Goal: Information Seeking & Learning: Learn about a topic

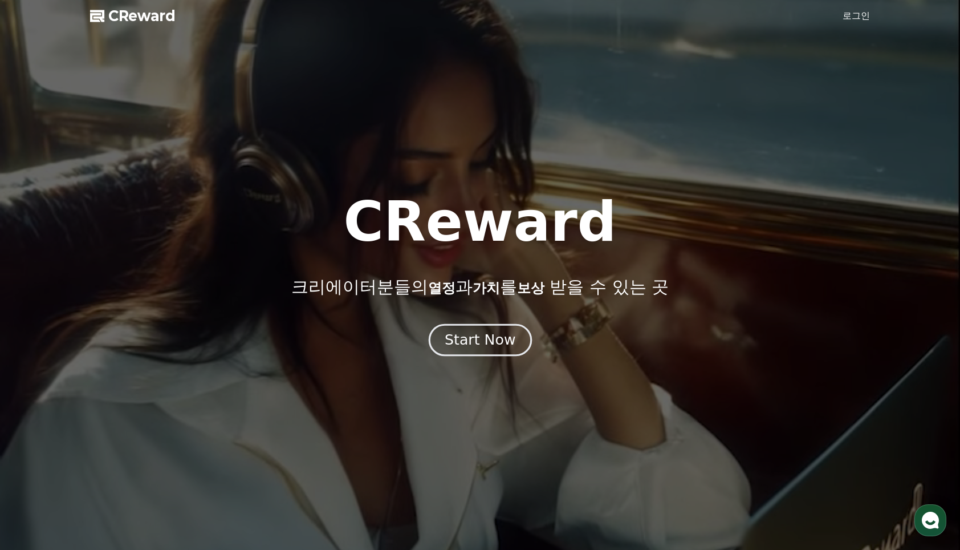
click at [500, 349] on div "Start Now" at bounding box center [480, 339] width 71 height 19
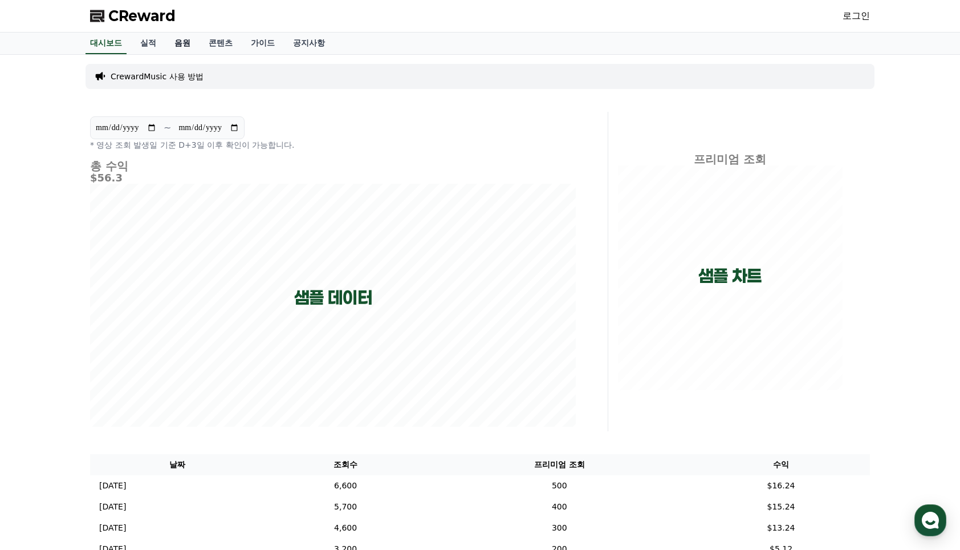
click at [182, 44] on link "음원" at bounding box center [182, 44] width 34 height 22
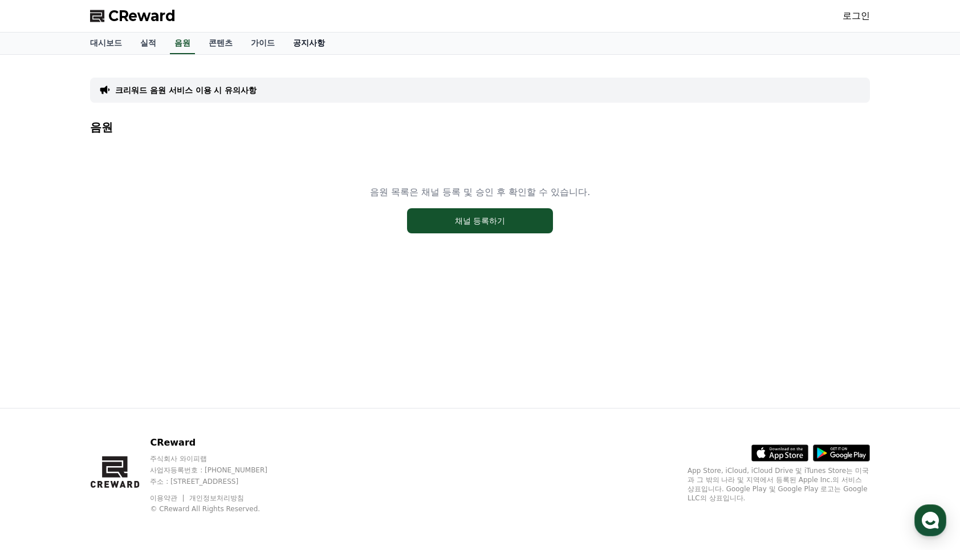
click at [293, 43] on link "공지사항" at bounding box center [309, 44] width 50 height 22
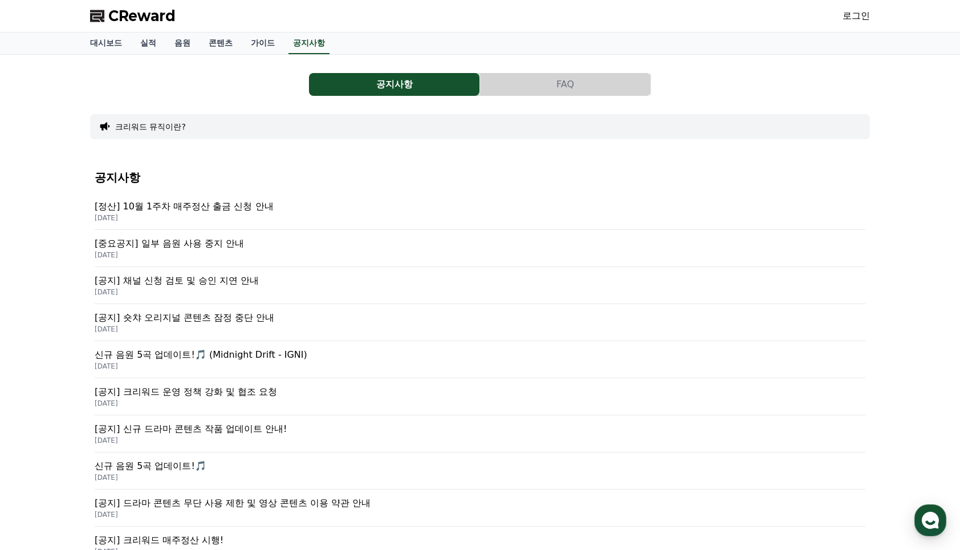
click at [249, 242] on p "[중요공지] 일부 음원 사용 중지 안내" at bounding box center [480, 244] width 771 height 14
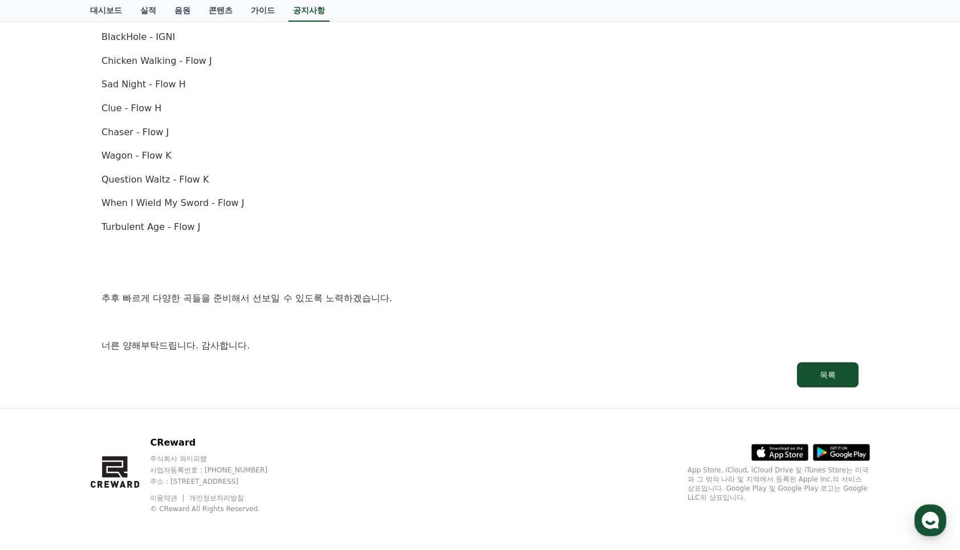
scroll to position [394, 0]
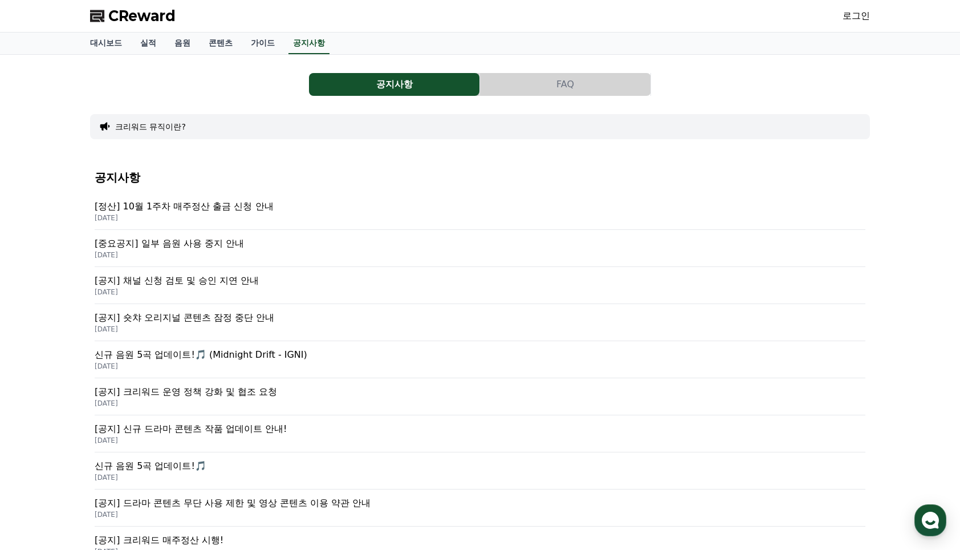
click at [243, 277] on p "[공지] 채널 신청 검토 및 승인 지연 안내" at bounding box center [480, 281] width 771 height 14
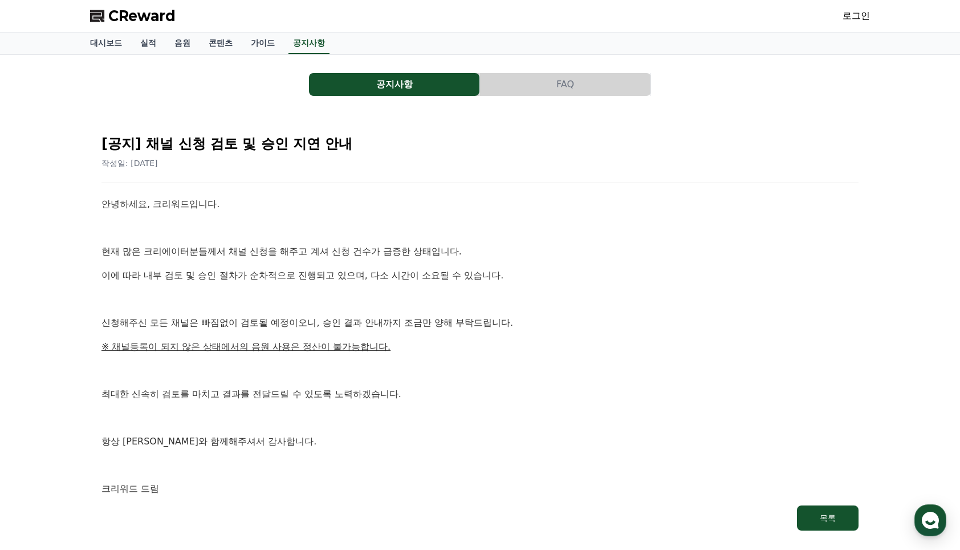
click at [628, 94] on button "FAQ" at bounding box center [565, 84] width 170 height 23
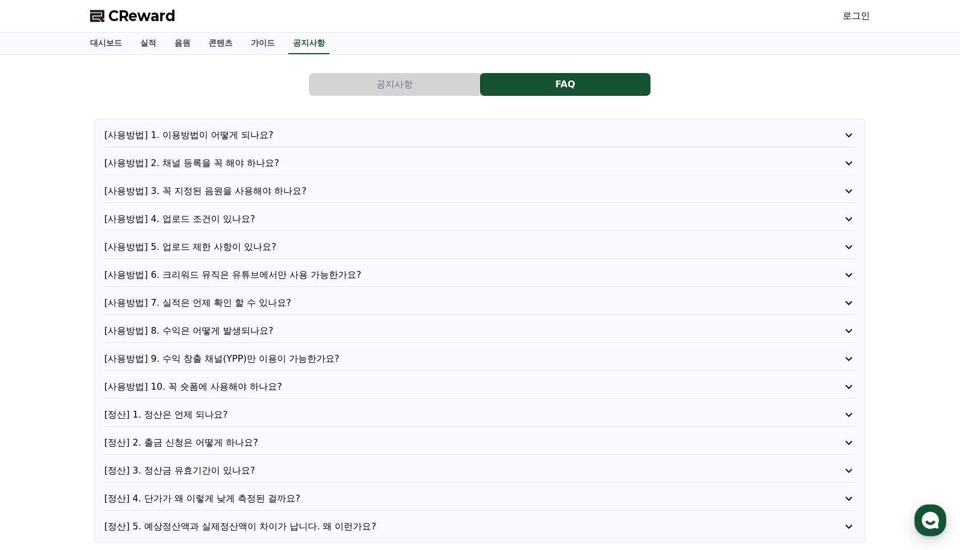
click at [246, 221] on p "[사용방법] 4. 업로드 조건이 있나요?" at bounding box center [450, 219] width 692 height 14
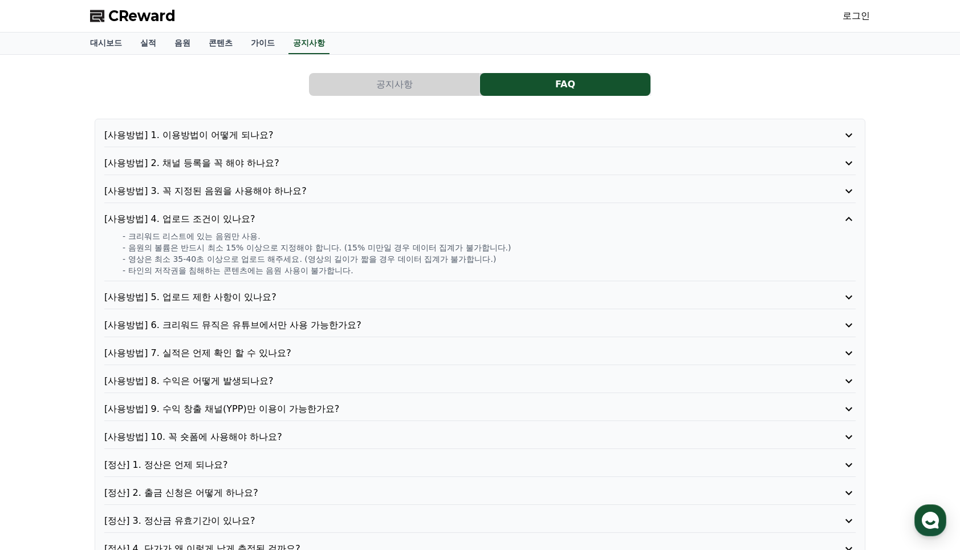
click at [243, 221] on p "[사용방법] 4. 업로드 조건이 있나요?" at bounding box center [450, 219] width 692 height 14
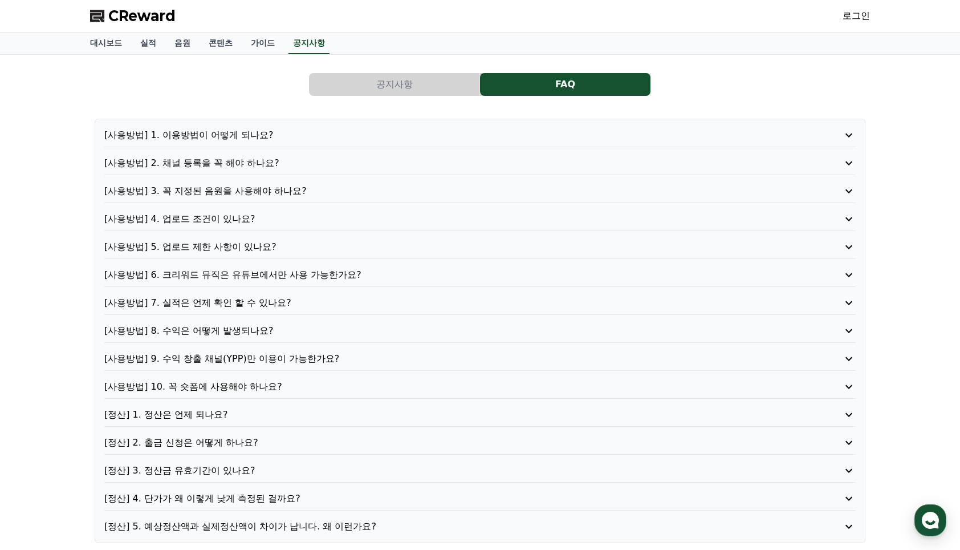
click at [291, 281] on p "[사용방법] 6. 크리워드 뮤직은 유튜브에서만 사용 가능한가요?" at bounding box center [450, 275] width 692 height 14
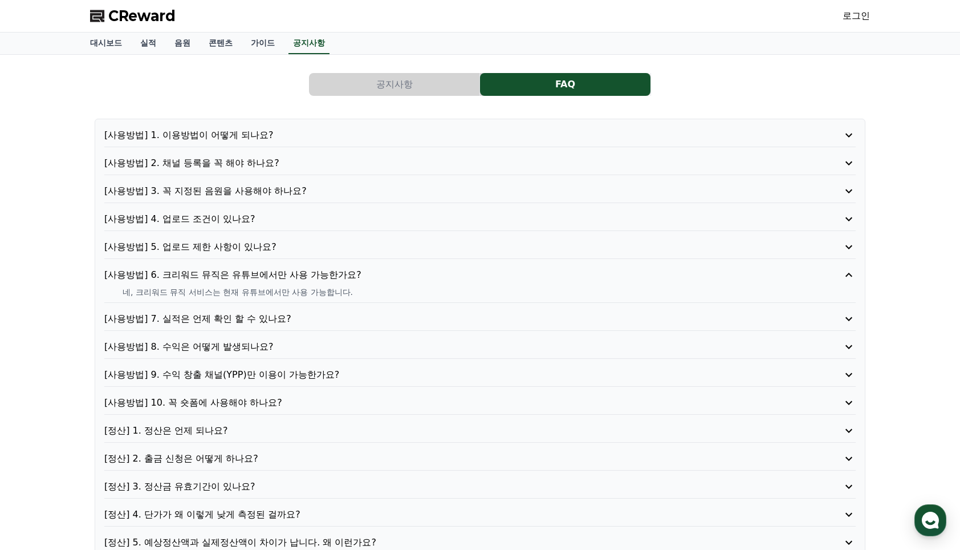
click at [296, 278] on p "[사용방법] 6. 크리워드 뮤직은 유튜브에서만 사용 가능한가요?" at bounding box center [450, 275] width 692 height 14
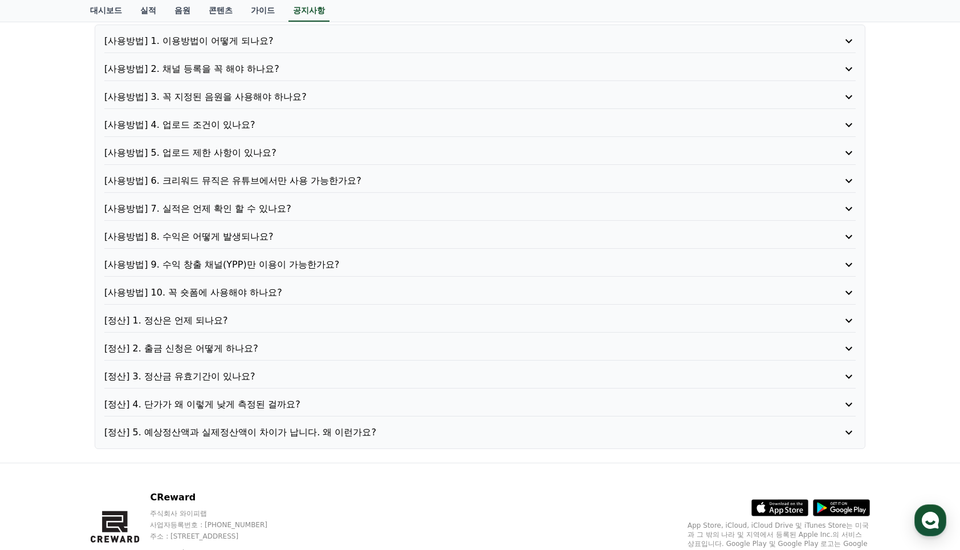
scroll to position [114, 0]
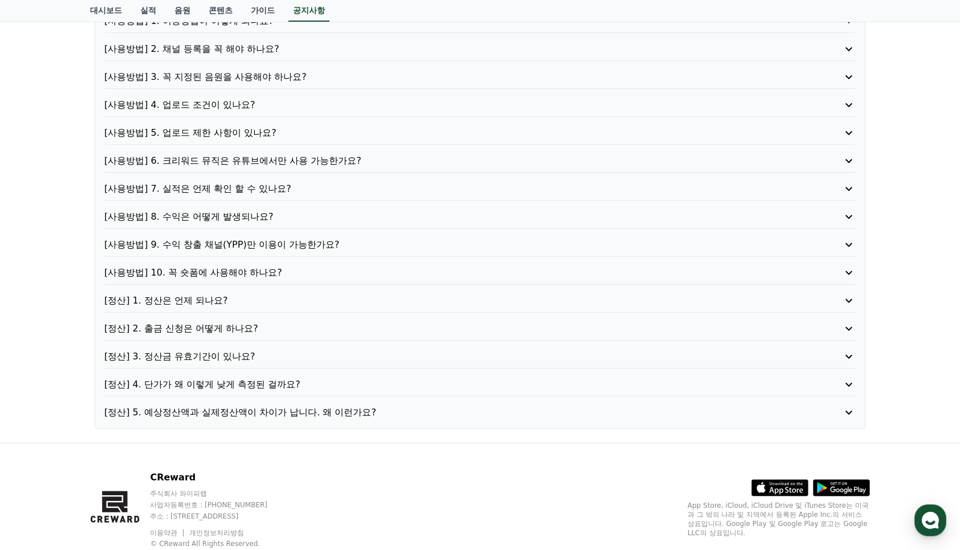
click at [253, 217] on p "[사용방법] 8. 수익은 어떻게 발생되나요?" at bounding box center [450, 217] width 692 height 14
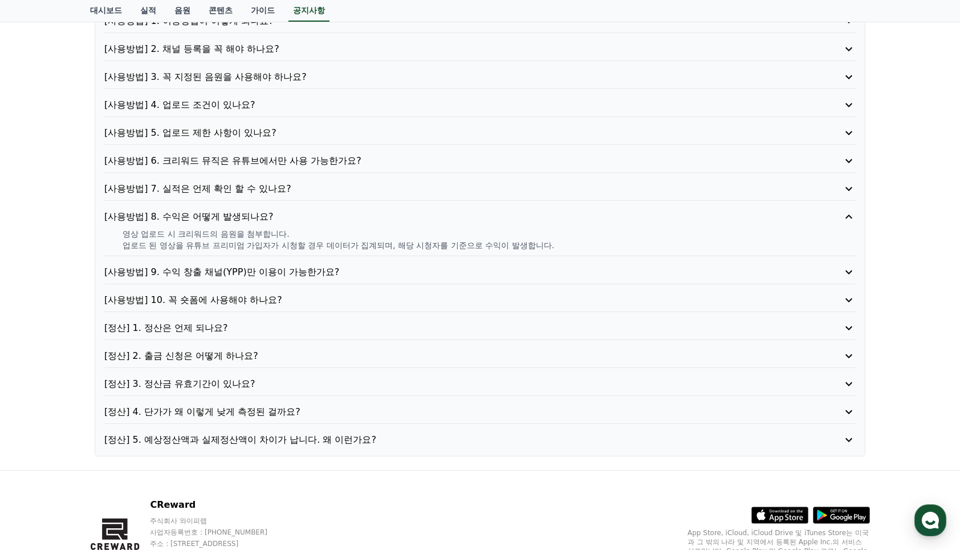
click at [279, 277] on p "[사용방법] 9. 수익 창출 채널(YPP)만 이용이 가능한가요?" at bounding box center [450, 272] width 692 height 14
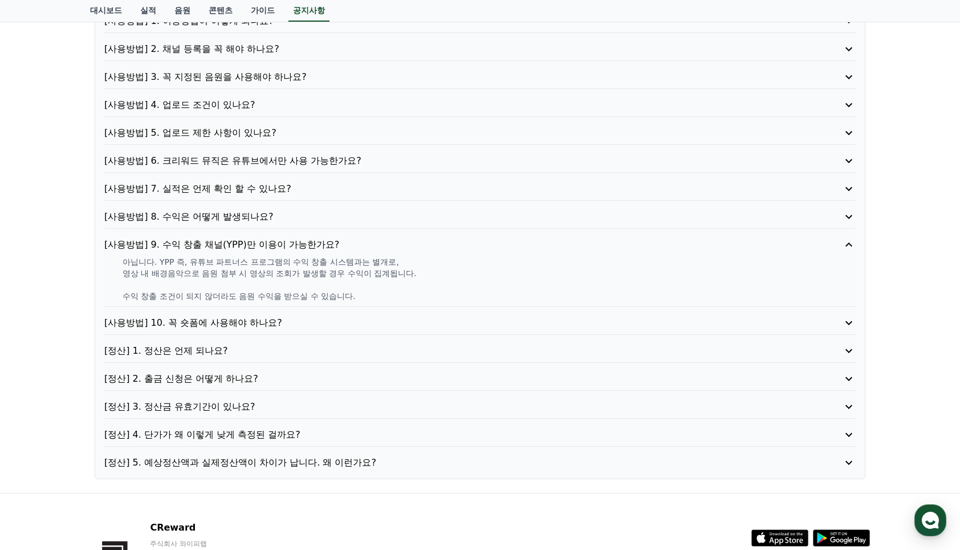
drag, startPoint x: 169, startPoint y: 265, endPoint x: 344, endPoint y: 292, distance: 177.8
click at [344, 292] on div "아닙니다. YPP 즉, 유튜브 파트너스 프로그램의 수익 창출 시스템과는 별개로, 영상 내 배경음악으로 음원 첨부 시 영상의 조회가 발생할 경우…" at bounding box center [480, 279] width 752 height 46
click at [356, 289] on p at bounding box center [489, 284] width 733 height 11
drag, startPoint x: 348, startPoint y: 293, endPoint x: 152, endPoint y: 264, distance: 197.7
click at [147, 265] on div "아닙니다. YPP 즉, 유튜브 파트너스 프로그램의 수익 창출 시스템과는 별개로, 영상 내 배경음악으로 음원 첨부 시 영상의 조회가 발생할 경우…" at bounding box center [480, 279] width 752 height 46
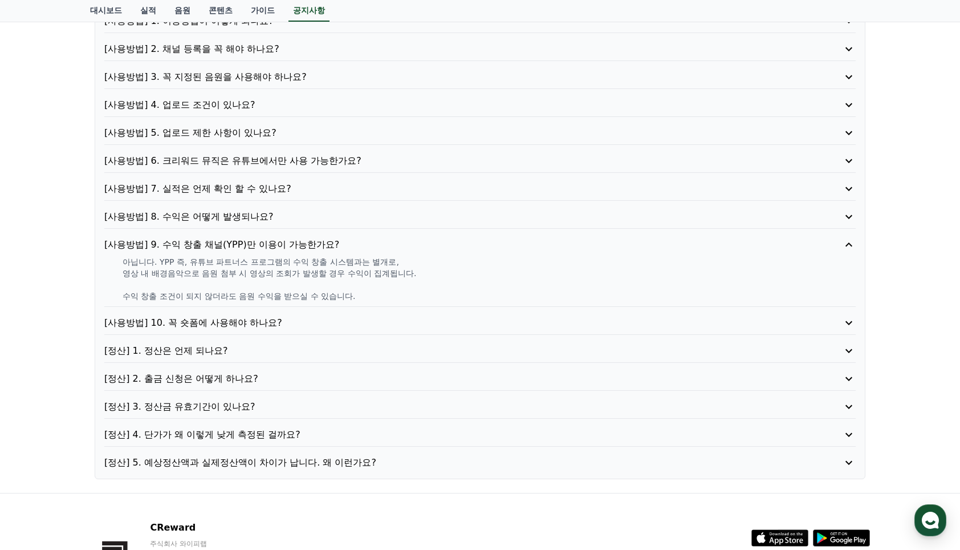
click at [231, 275] on p "영상 내 배경음악으로 음원 첨부 시 영상의 조회가 발생할 경우 수익이 집계됩니다." at bounding box center [489, 272] width 733 height 11
click at [197, 346] on p "[정산] 1. 정산은 언제 되나요?" at bounding box center [450, 351] width 692 height 14
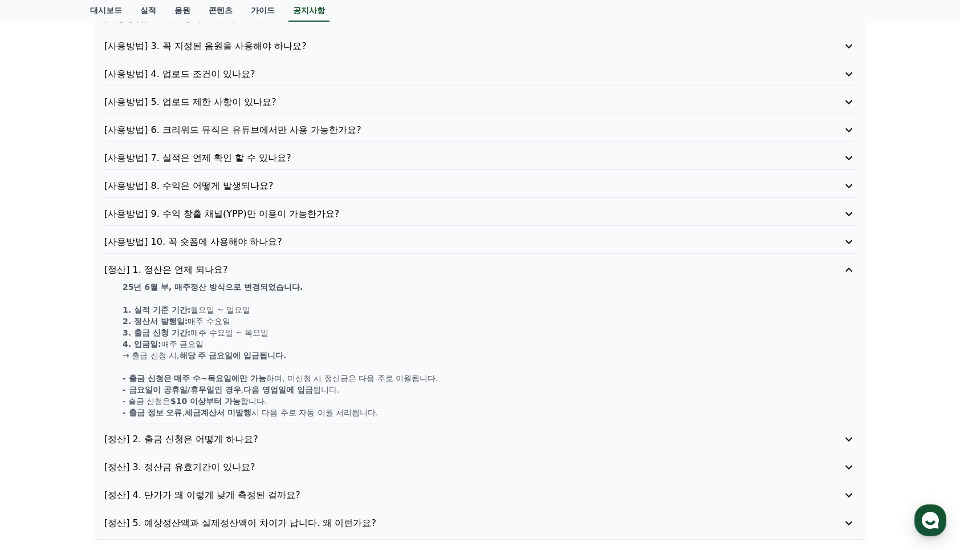
scroll to position [228, 0]
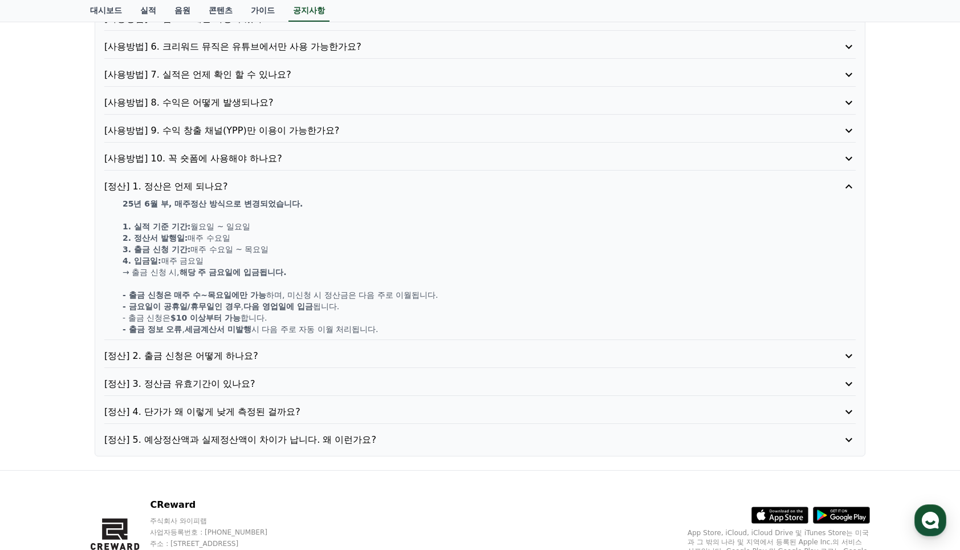
click at [296, 423] on div "[정산] 4. 단가가 왜 이렇게 낮게 측정된 걸까요?" at bounding box center [480, 414] width 752 height 19
click at [293, 417] on p "[정산] 4. 단가가 왜 이렇게 낮게 측정된 걸까요?" at bounding box center [450, 412] width 692 height 14
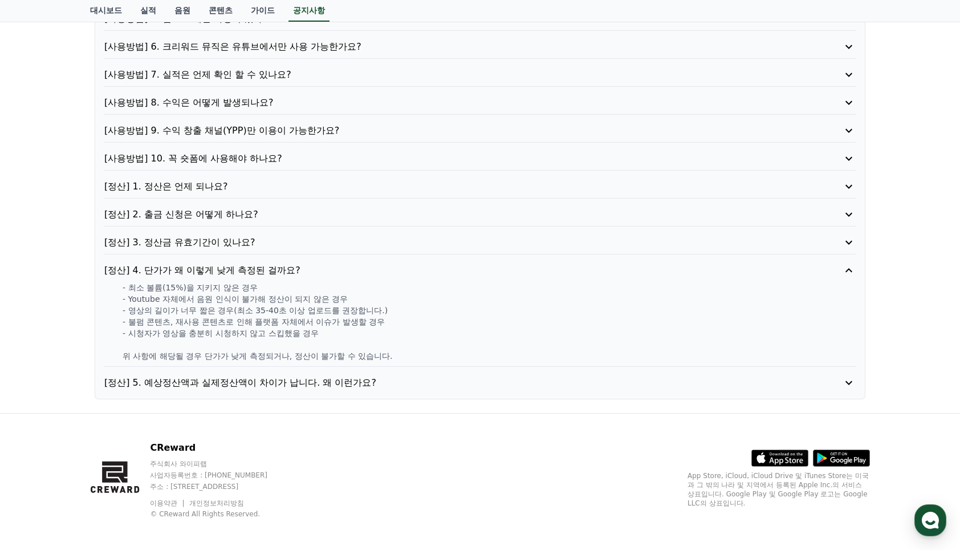
click at [350, 388] on p "[정산] 5. 예상정산액과 실제정산액이 차이가 납니다. 왜 이런가요?" at bounding box center [450, 383] width 692 height 14
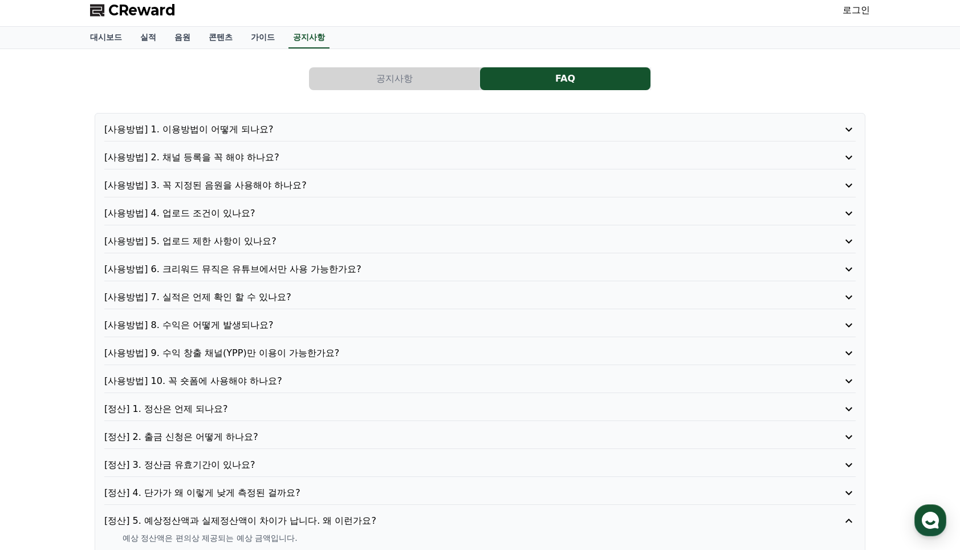
scroll to position [0, 0]
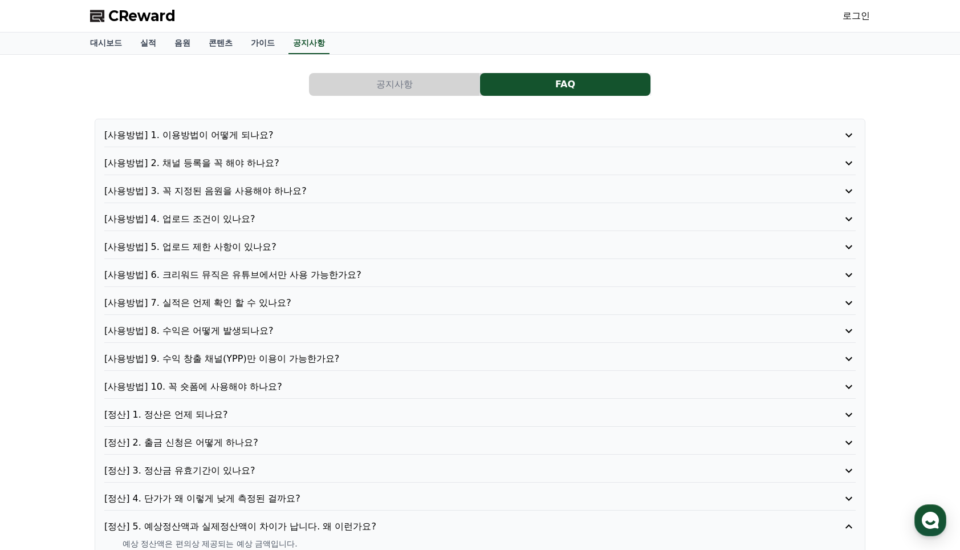
click at [147, 22] on span "CReward" at bounding box center [141, 16] width 67 height 18
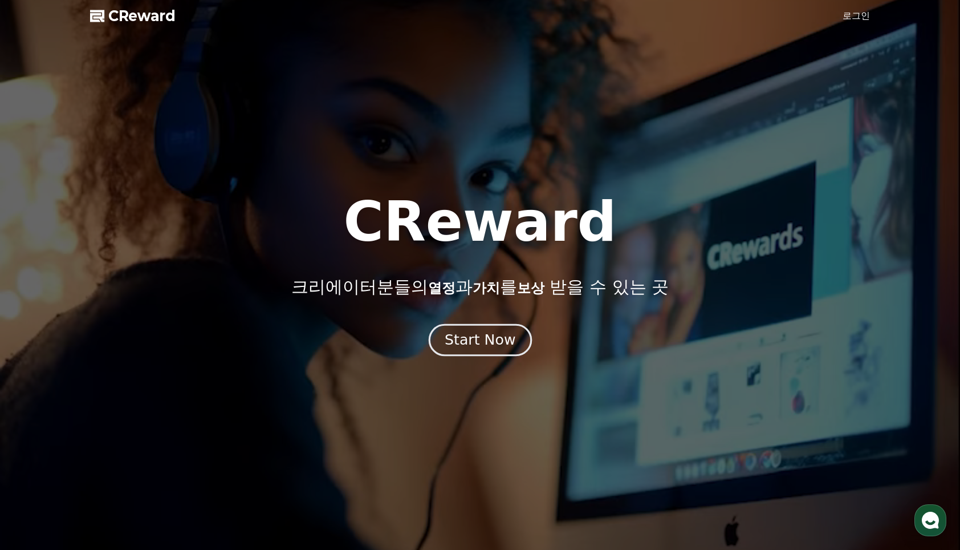
click at [499, 344] on div "Start Now" at bounding box center [480, 339] width 71 height 19
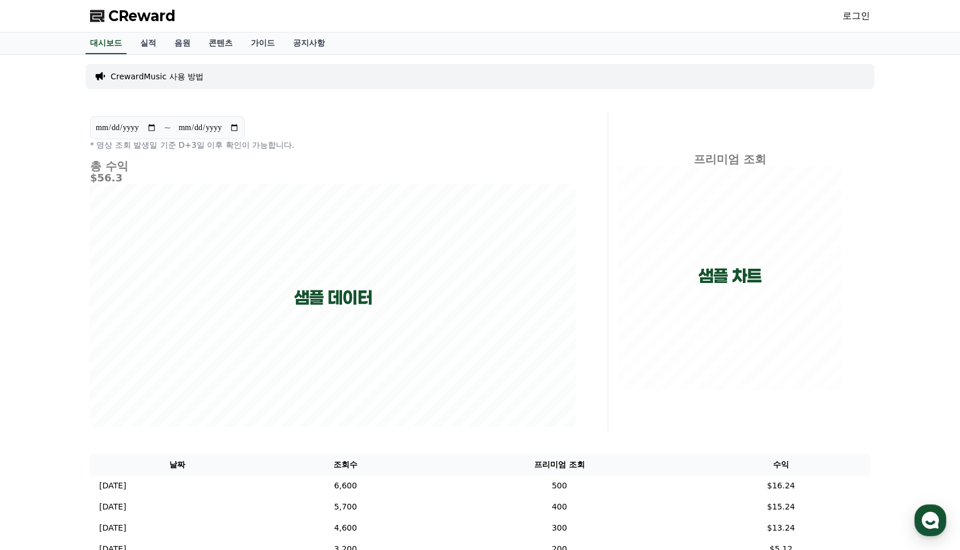
click at [870, 21] on div "CReward 로그인" at bounding box center [480, 16] width 798 height 32
click at [860, 17] on link "로그인" at bounding box center [856, 16] width 27 height 14
click at [190, 47] on link "음원" at bounding box center [182, 44] width 34 height 22
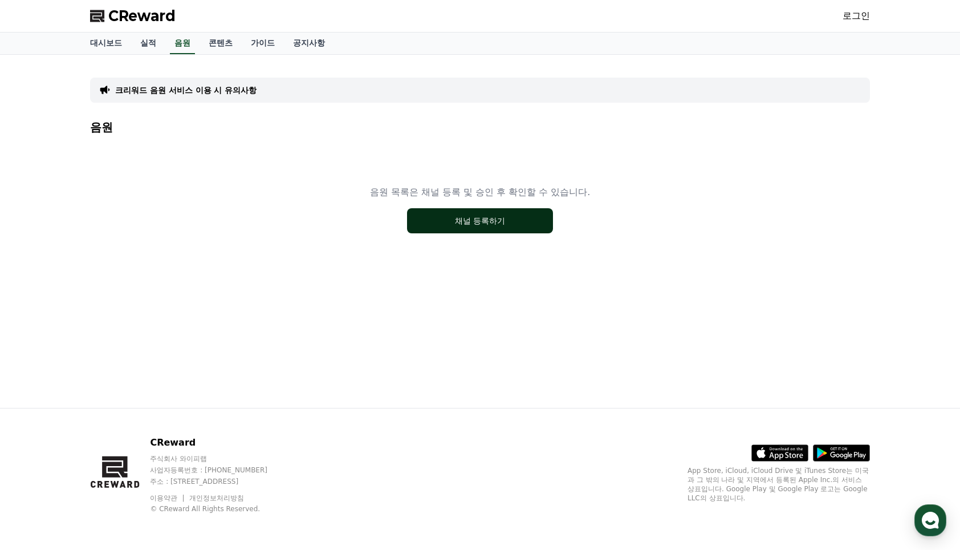
click at [490, 223] on button "채널 등록하기" at bounding box center [480, 220] width 146 height 25
